Goal: Check status

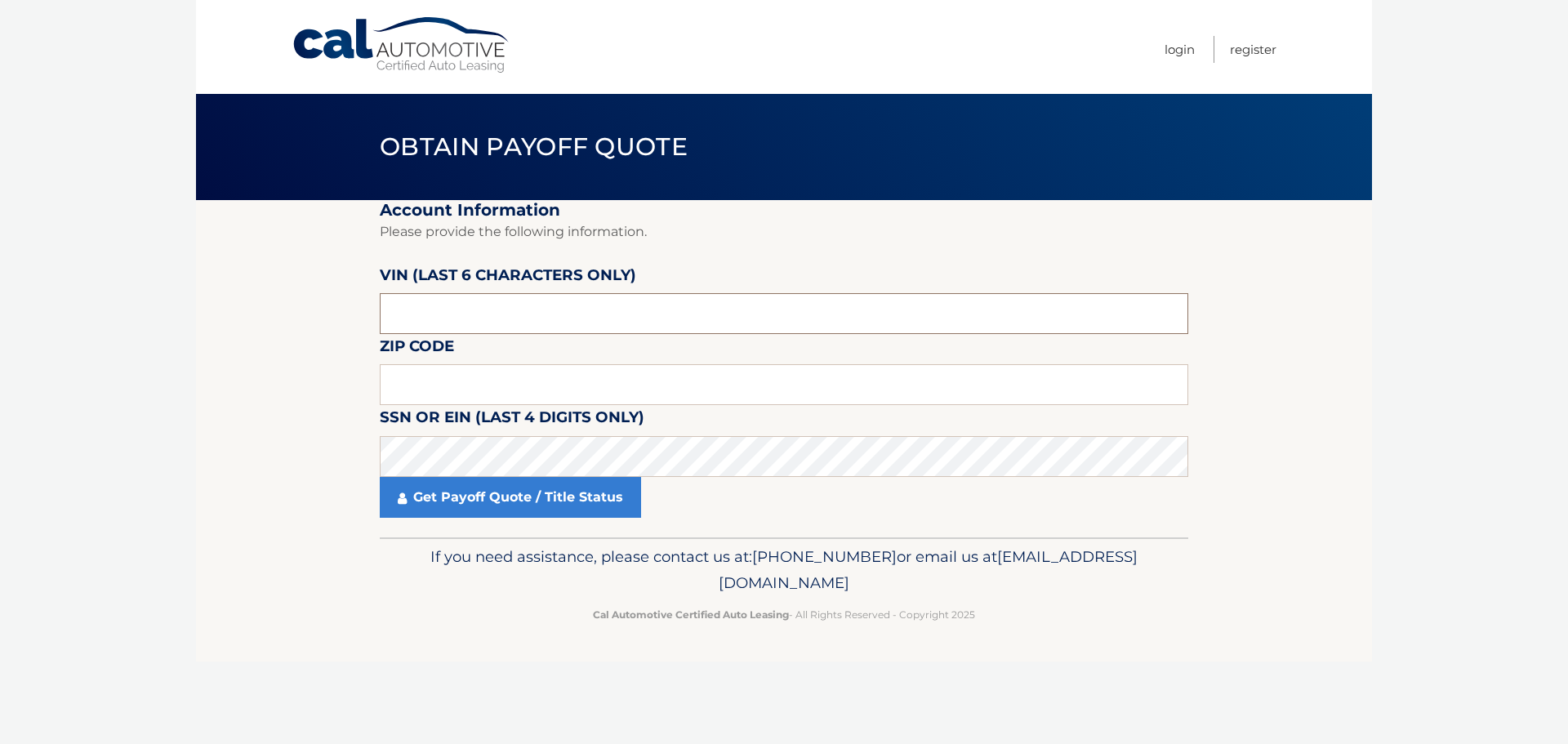
click at [453, 316] on input "text" at bounding box center [784, 313] width 809 height 41
type input "215677"
click at [435, 393] on input "text" at bounding box center [784, 385] width 809 height 41
click at [421, 394] on input "text" at bounding box center [784, 385] width 809 height 41
type input "07731"
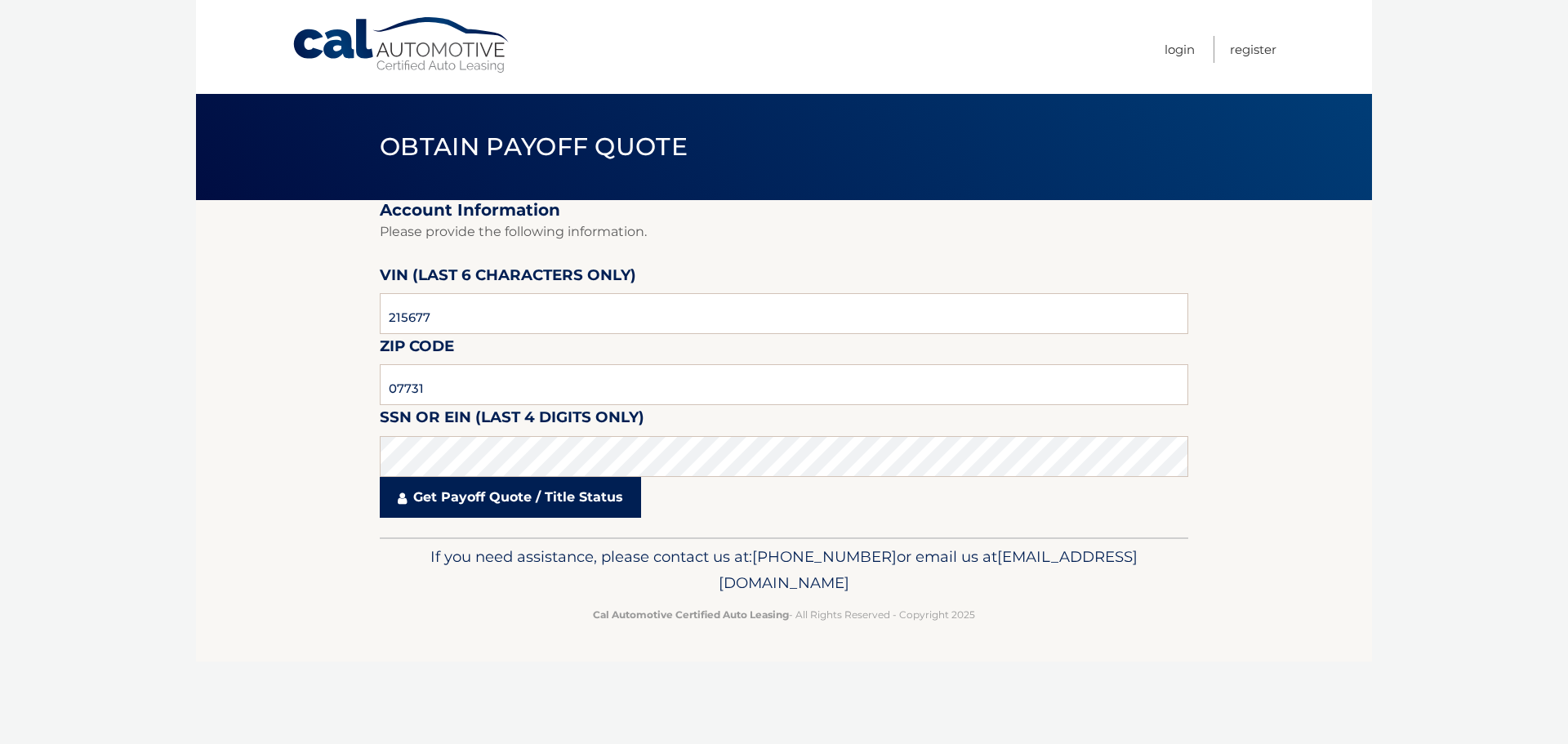
click at [479, 498] on link "Get Payoff Quote / Title Status" at bounding box center [510, 498] width 261 height 41
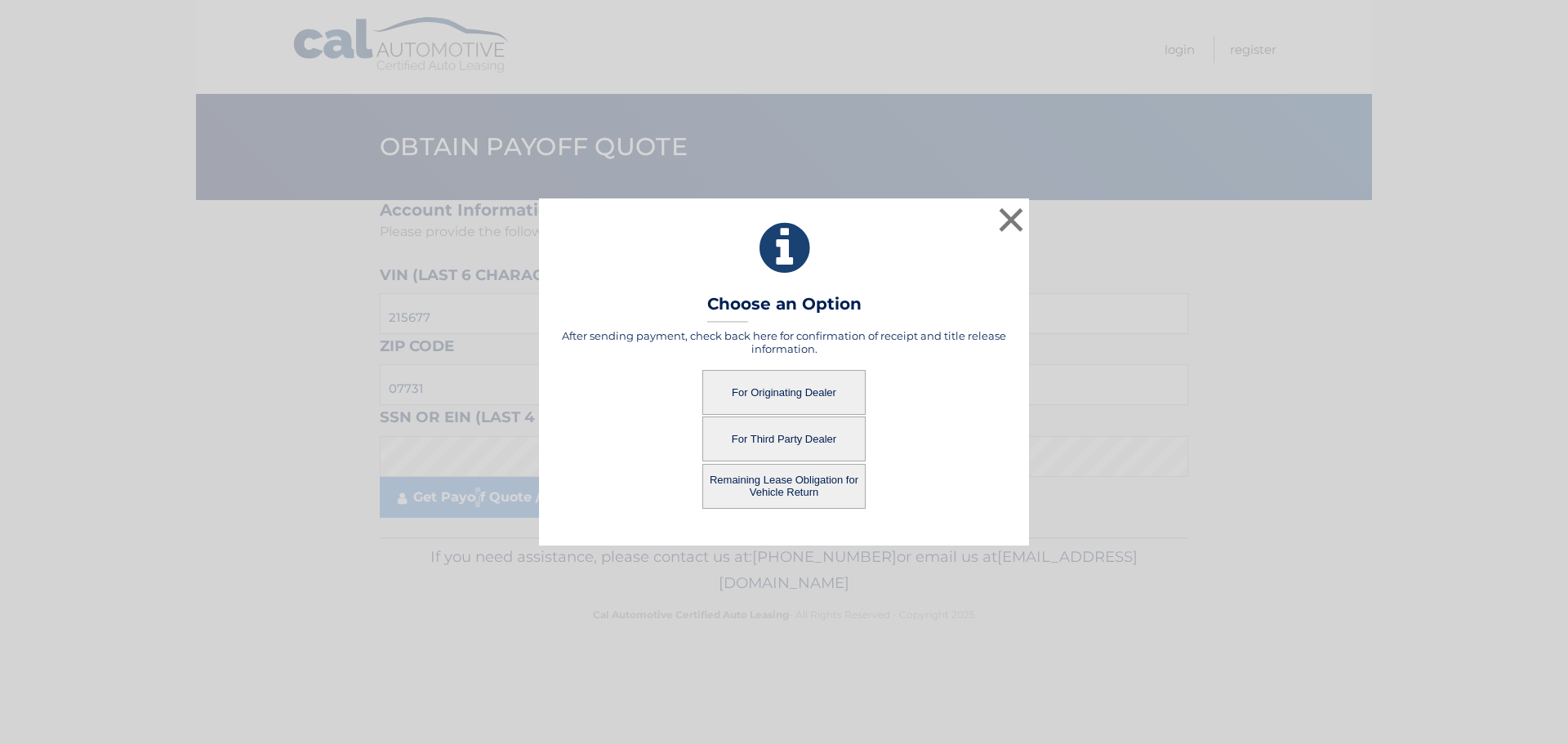
click at [812, 398] on button "For Originating Dealer" at bounding box center [784, 392] width 163 height 45
click at [763, 384] on button "For Originating Dealer" at bounding box center [784, 392] width 163 height 45
click at [770, 390] on button "For Originating Dealer" at bounding box center [784, 392] width 163 height 45
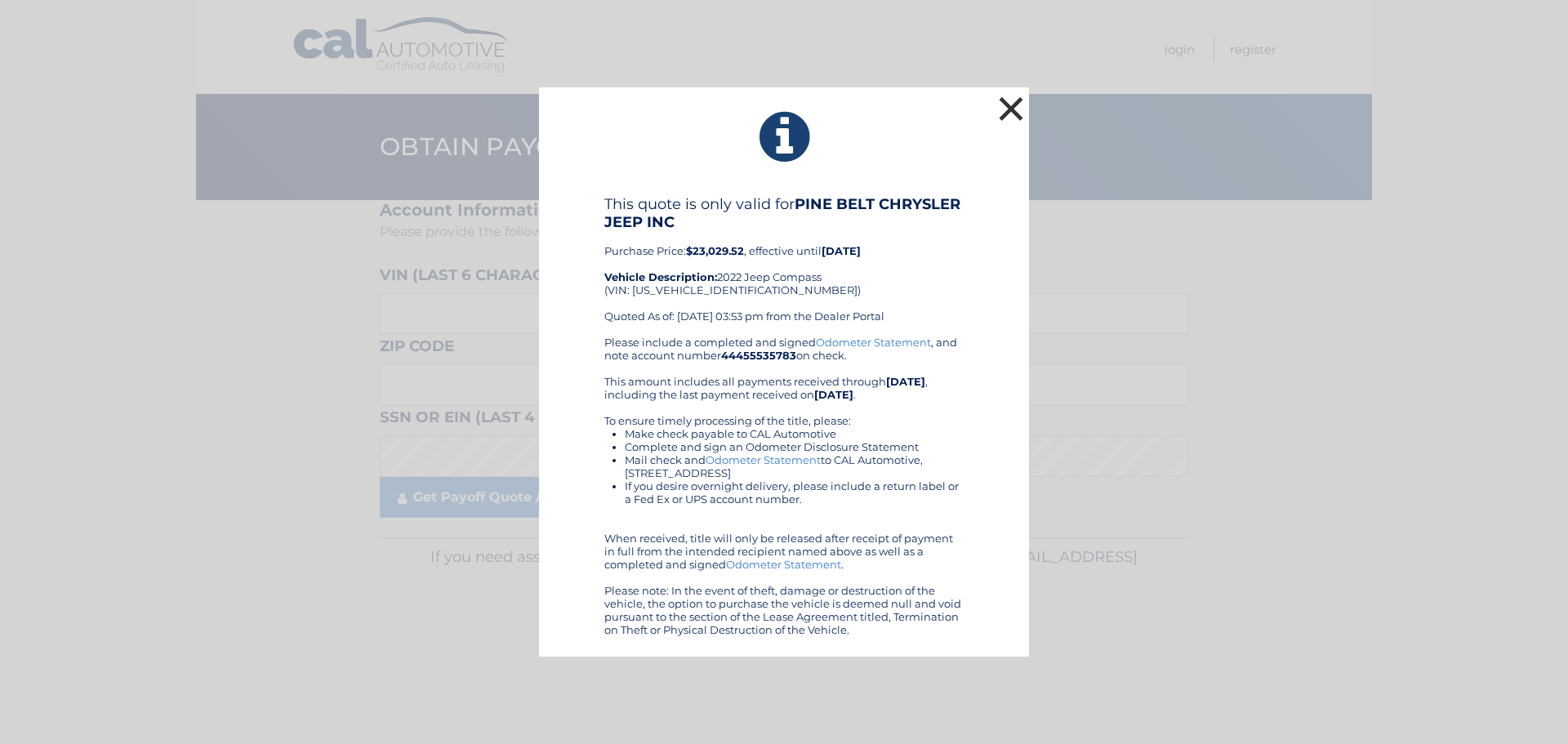
click at [1018, 100] on button "×" at bounding box center [1011, 108] width 32 height 32
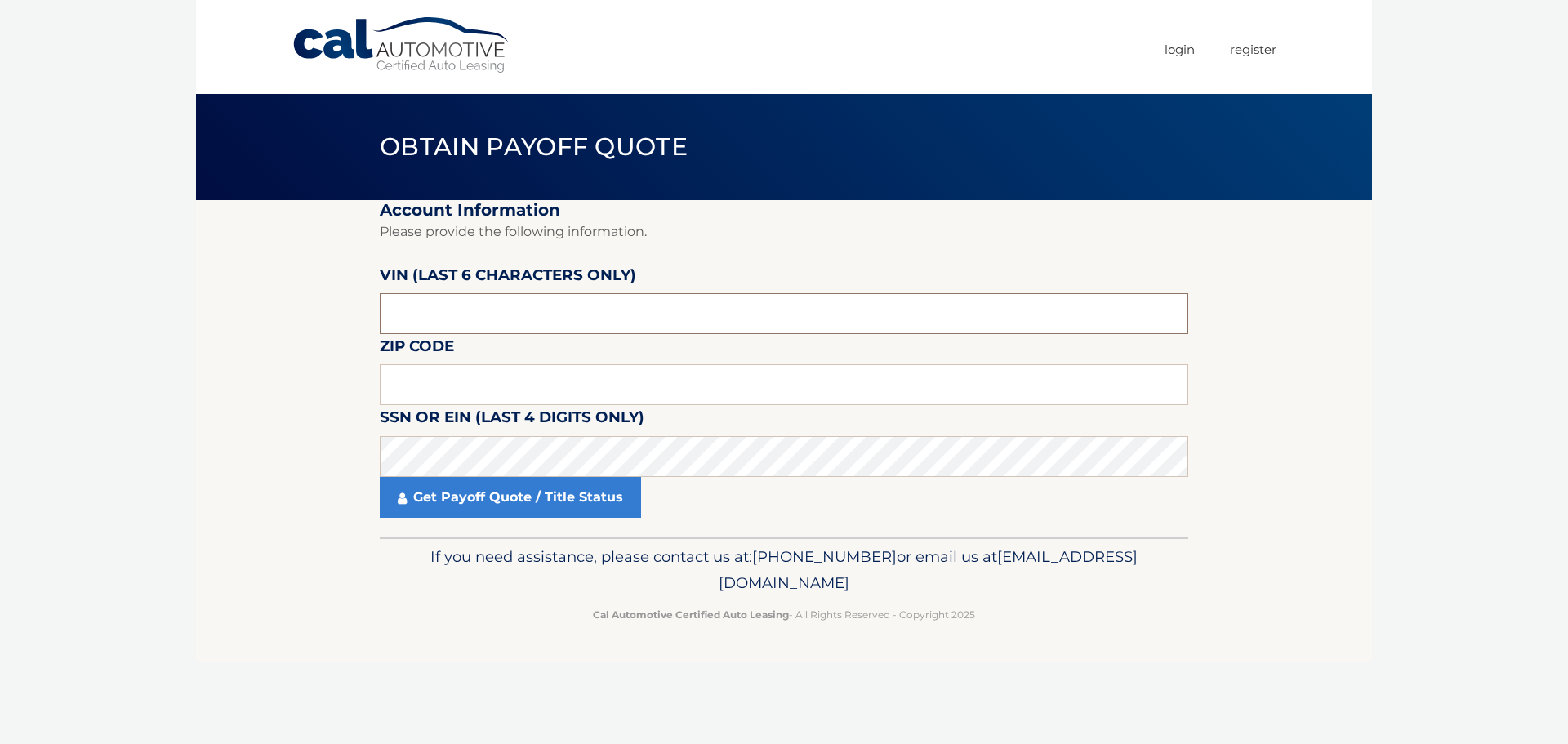
click at [460, 306] on input "text" at bounding box center [784, 313] width 809 height 41
click at [433, 386] on input "text" at bounding box center [784, 385] width 809 height 41
click at [440, 373] on input "text" at bounding box center [784, 385] width 809 height 41
type input "07731"
click at [432, 323] on input "text" at bounding box center [784, 313] width 809 height 41
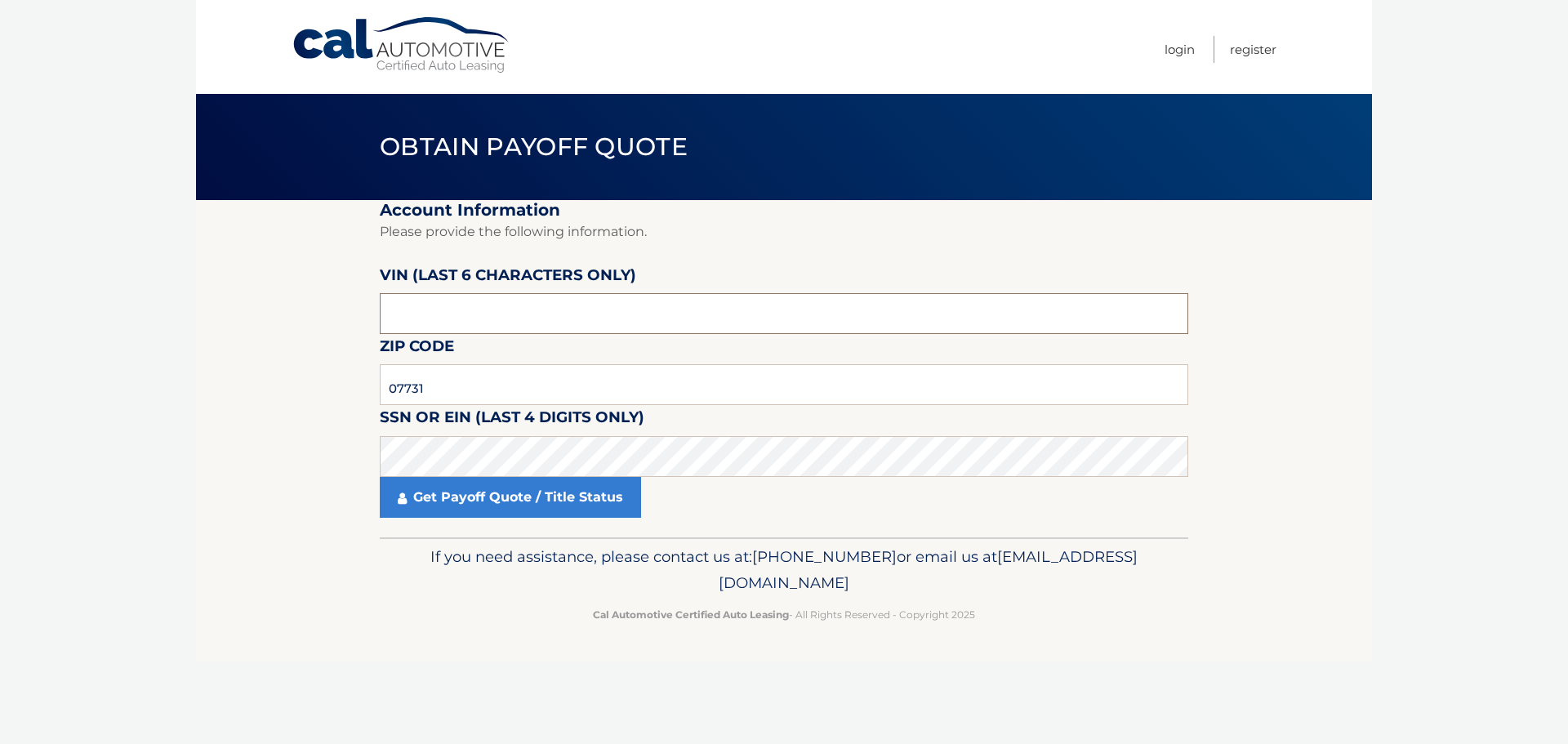
click at [418, 304] on input "text" at bounding box center [784, 313] width 809 height 41
type input "215677"
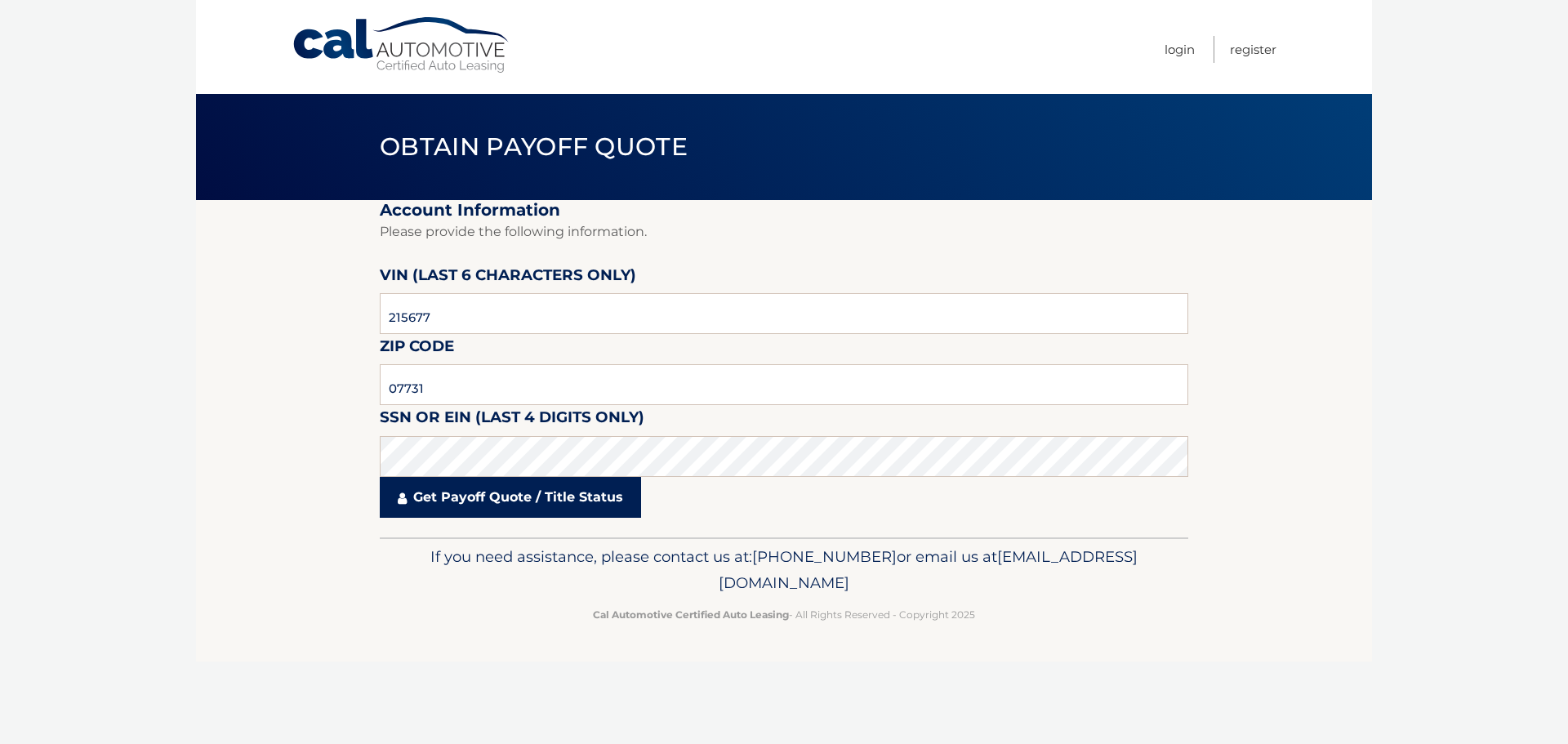
click at [536, 491] on link "Get Payoff Quote / Title Status" at bounding box center [510, 498] width 261 height 41
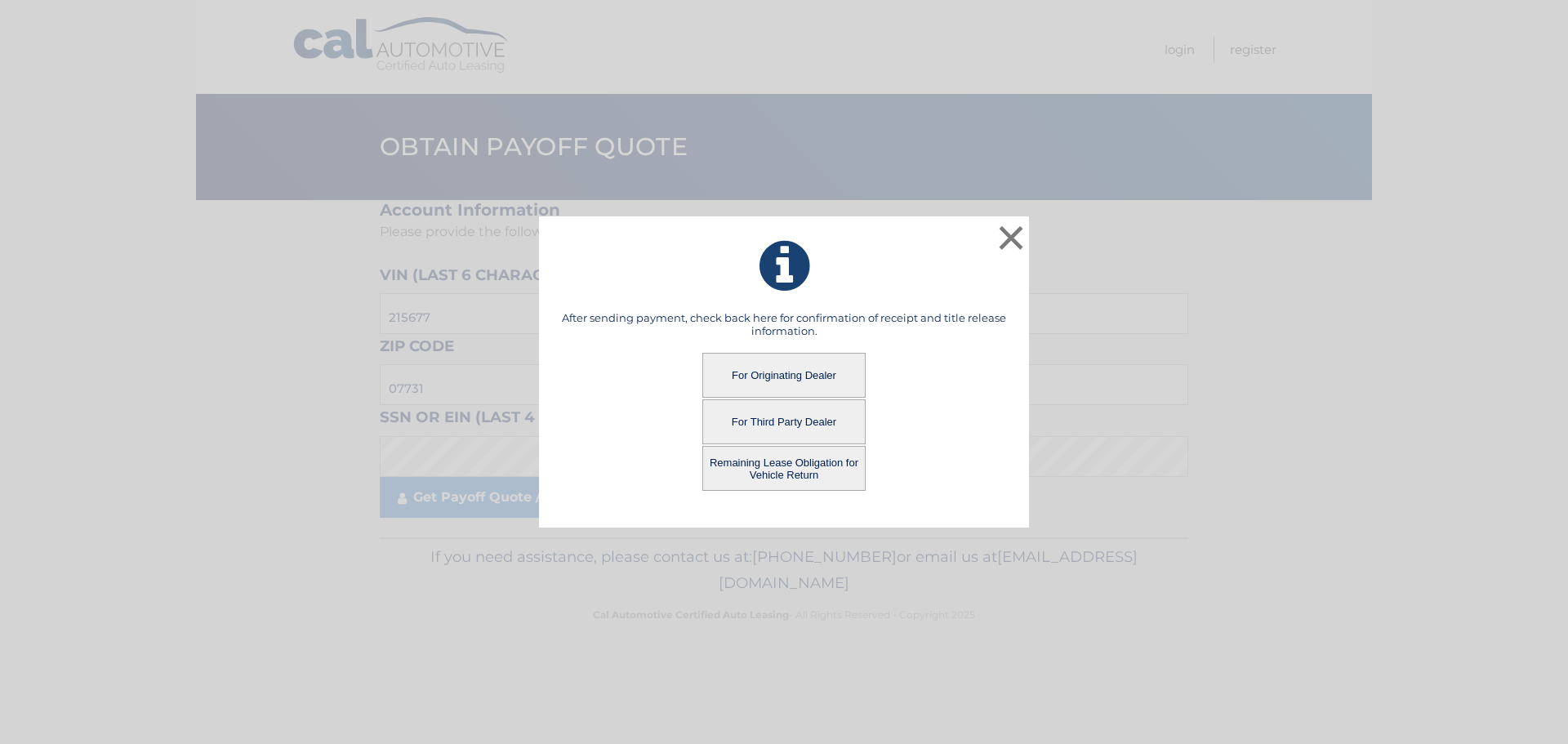
click at [783, 474] on button "Remaining Lease Obligation for Vehicle Return" at bounding box center [784, 468] width 163 height 45
click at [775, 472] on button "Remaining Lease Obligation for Vehicle Return" at bounding box center [784, 468] width 163 height 45
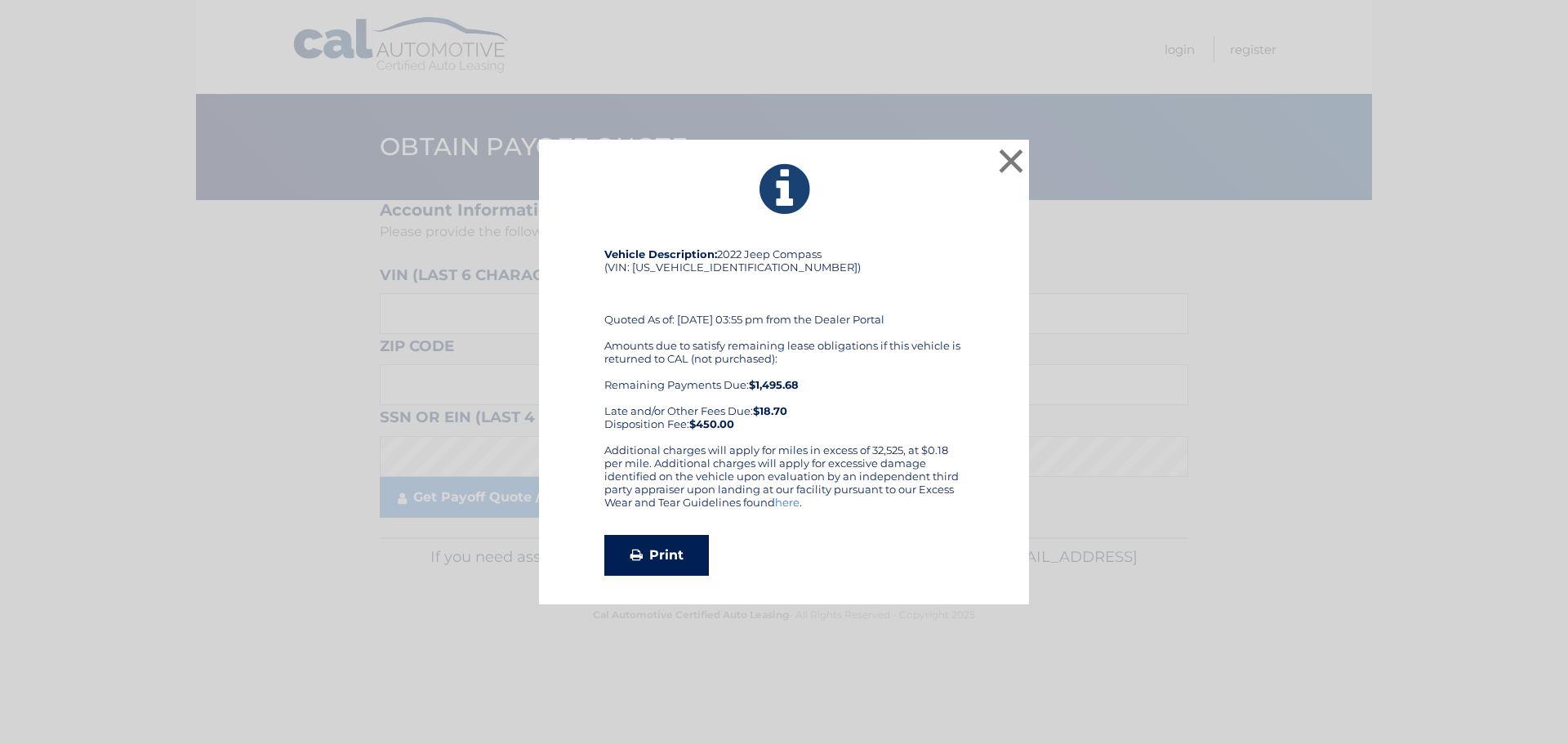
click at [635, 567] on link "Print" at bounding box center [656, 555] width 105 height 41
